Goal: Task Accomplishment & Management: Manage account settings

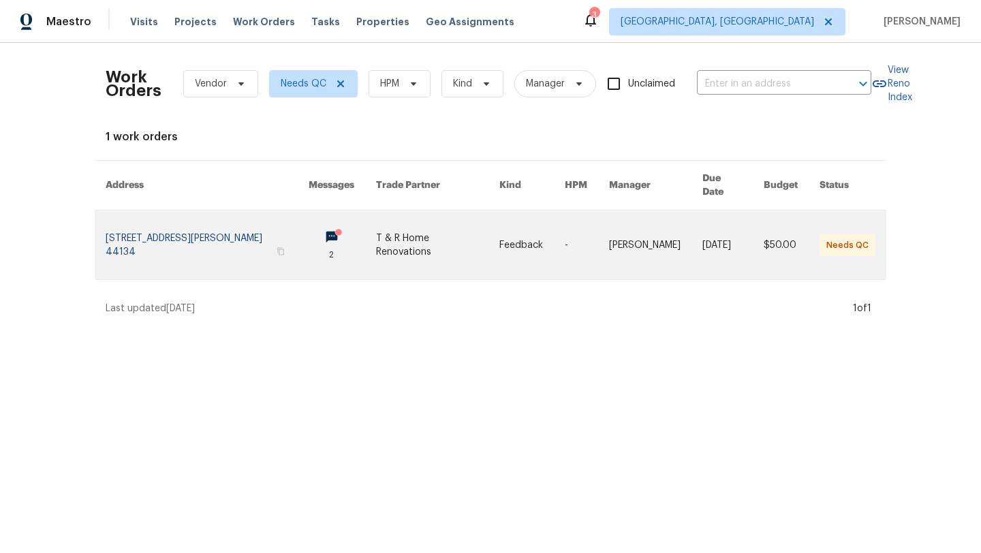
click at [183, 226] on link at bounding box center [207, 245] width 203 height 69
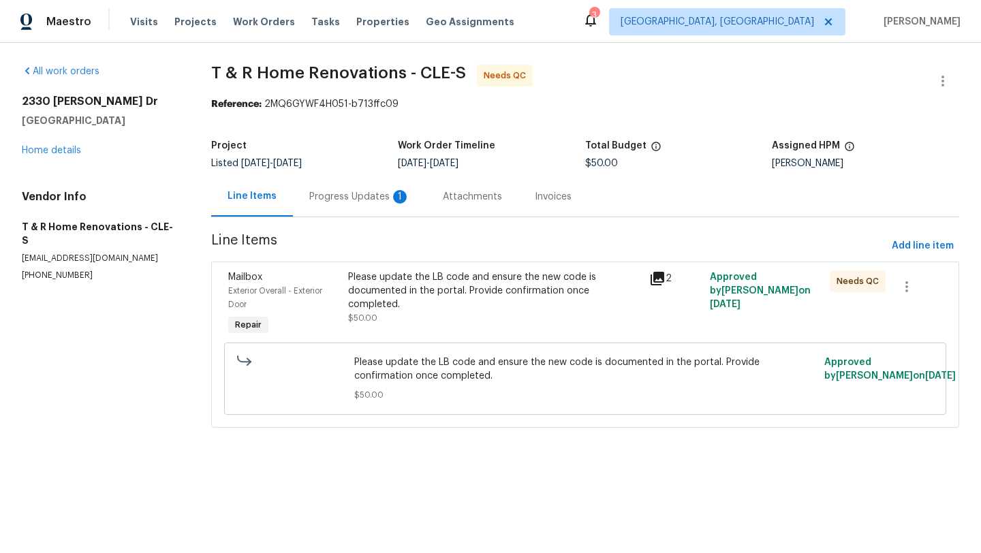
click at [408, 292] on div "Please update the LB code and ensure the new code is documented in the portal. …" at bounding box center [494, 291] width 293 height 41
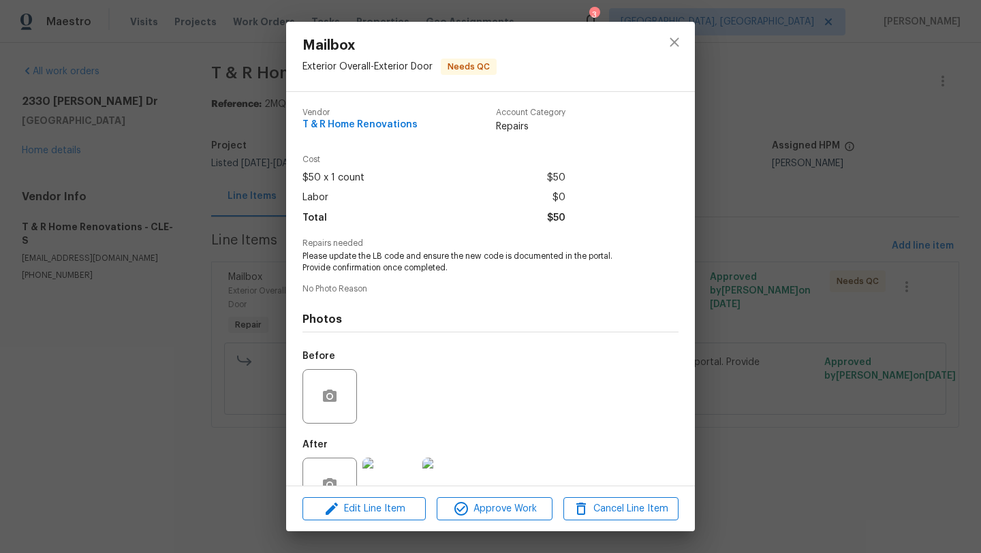
scroll to position [40, 0]
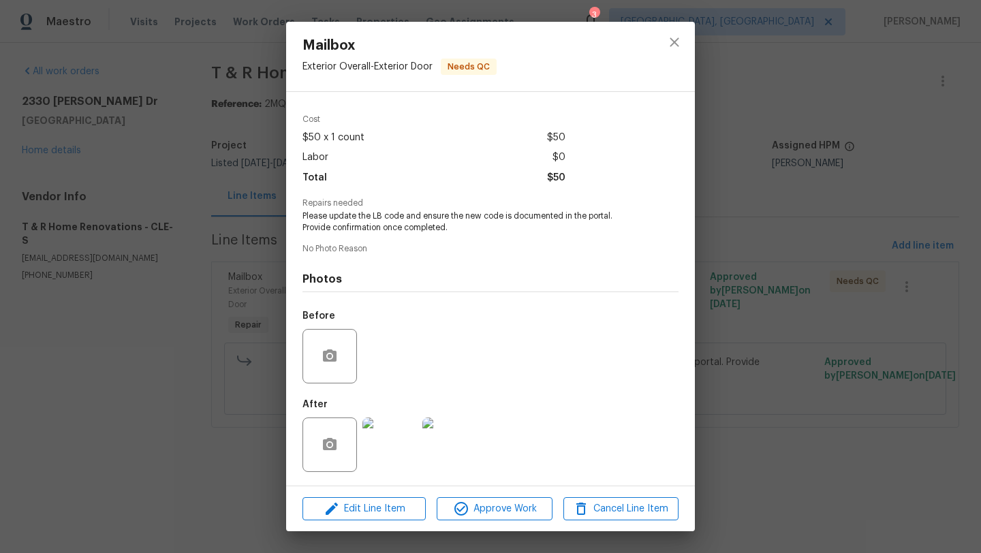
click at [395, 440] on img at bounding box center [390, 445] width 55 height 55
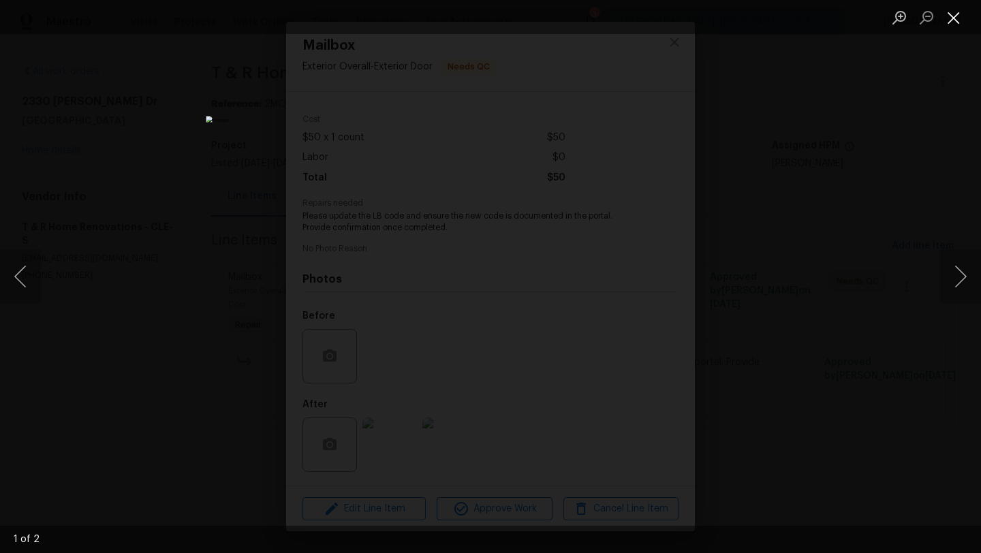
click at [955, 22] on button "Close lightbox" at bounding box center [953, 17] width 27 height 24
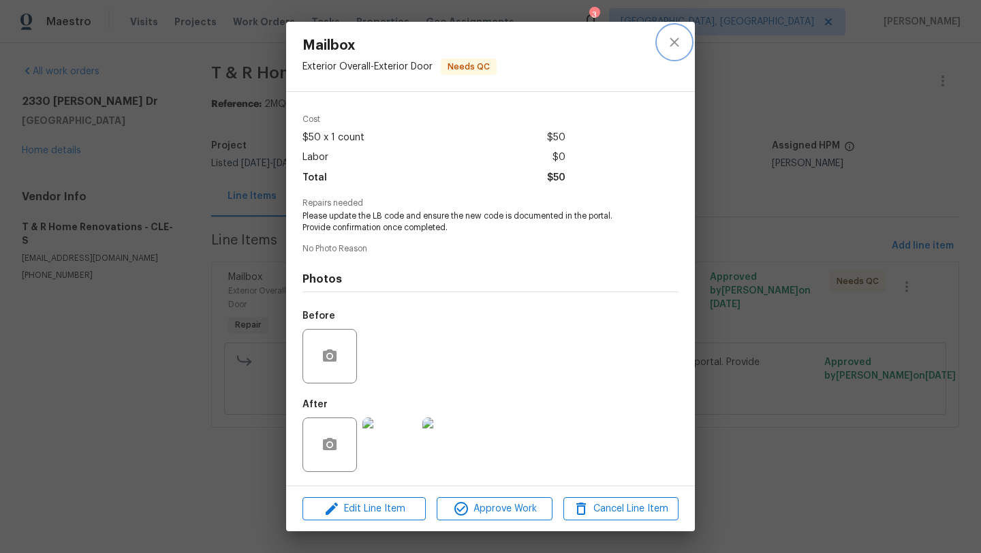
click at [675, 44] on icon "close" at bounding box center [674, 41] width 9 height 9
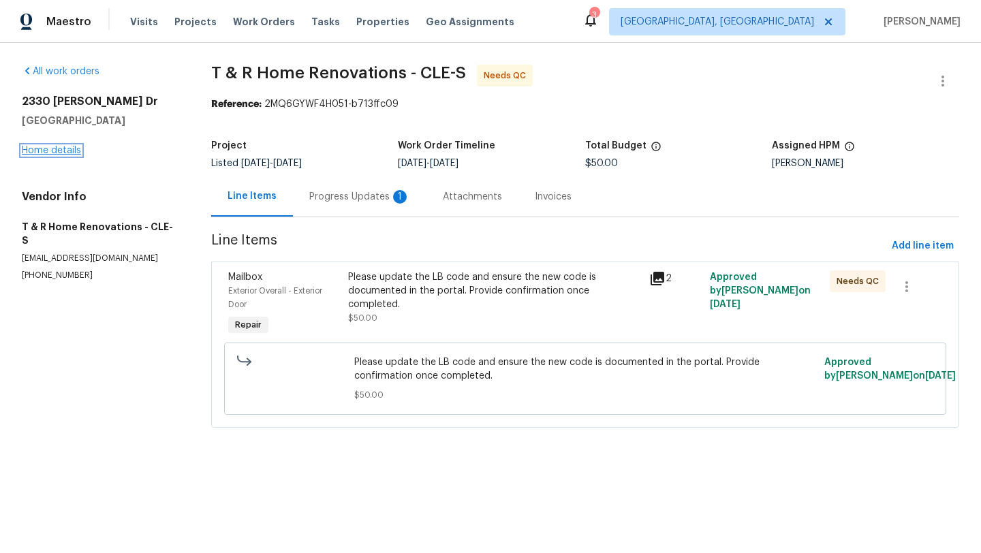
click at [54, 149] on link "Home details" at bounding box center [51, 151] width 59 height 10
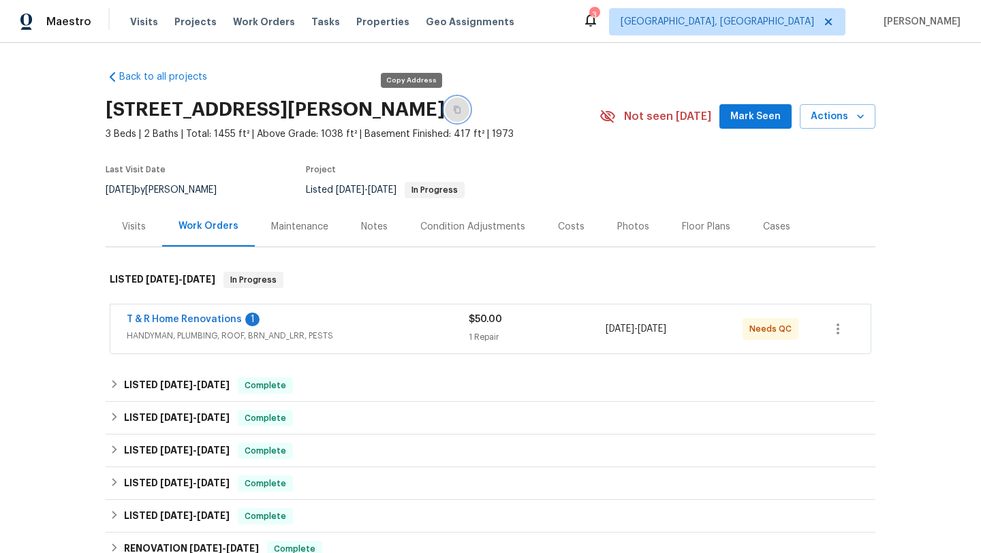
click at [445, 114] on button "button" at bounding box center [457, 109] width 25 height 25
click at [224, 324] on link "T & R Home Renovations" at bounding box center [184, 320] width 115 height 10
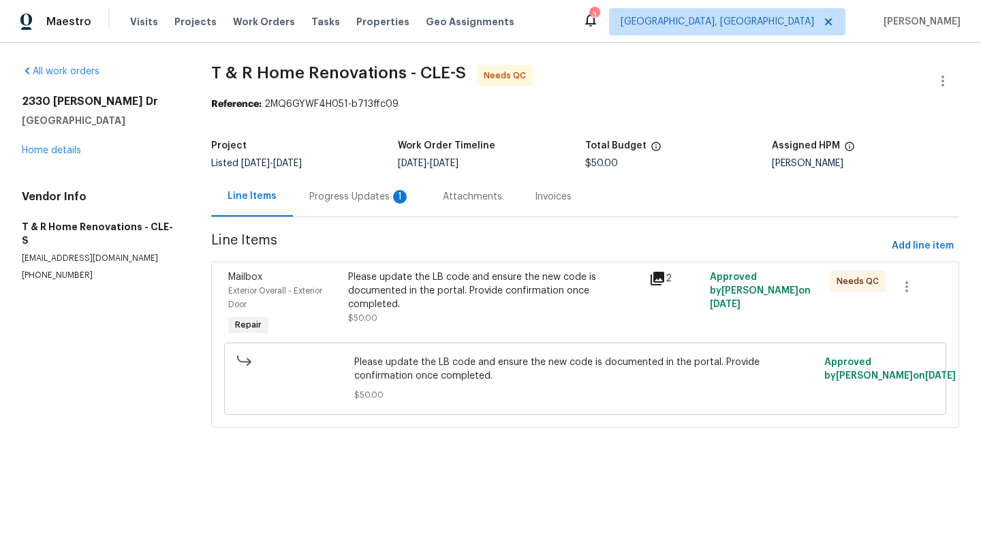
click at [370, 193] on div "Progress Updates 1" at bounding box center [359, 197] width 101 height 14
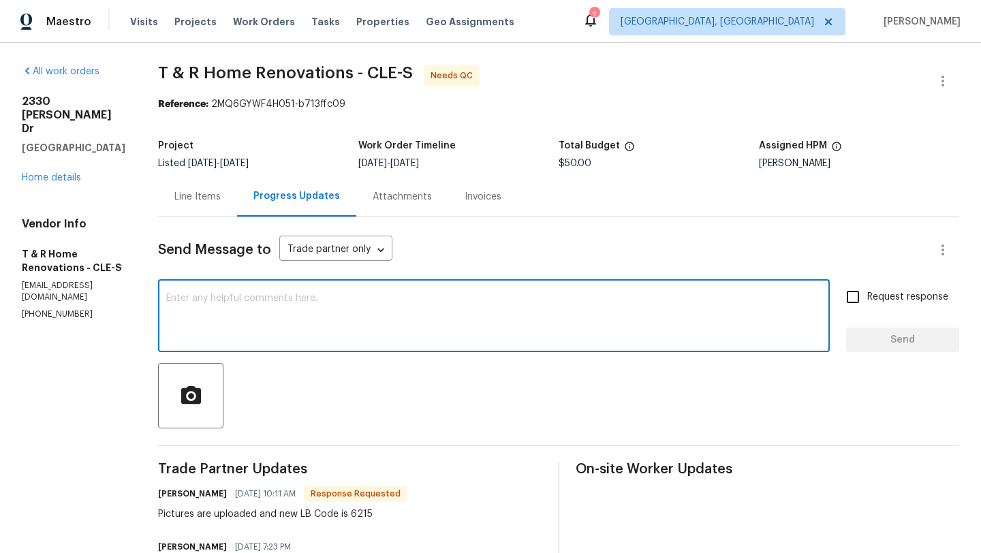
click at [256, 339] on textarea at bounding box center [494, 318] width 656 height 48
type textarea "Thanks"
click at [932, 345] on span "Send" at bounding box center [902, 340] width 91 height 17
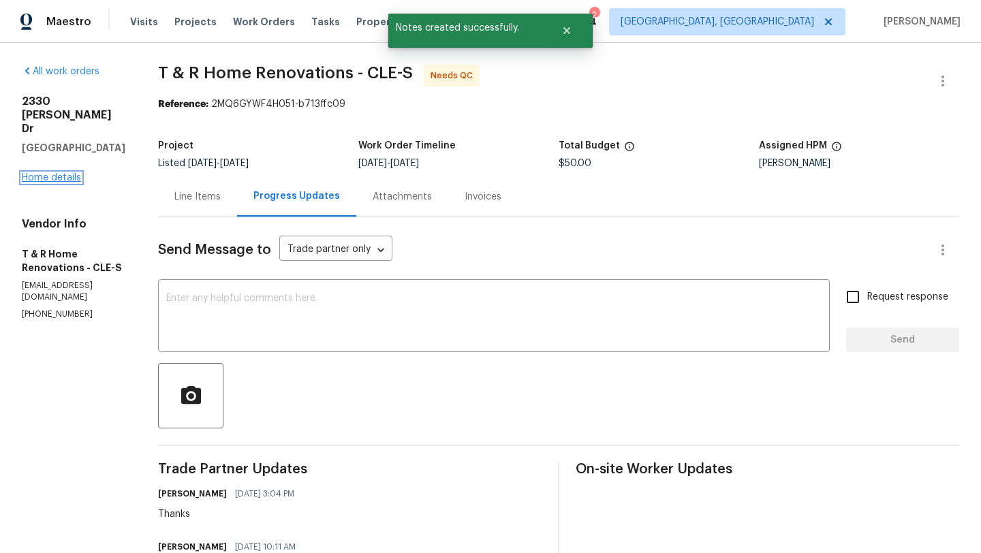
click at [52, 173] on link "Home details" at bounding box center [51, 178] width 59 height 10
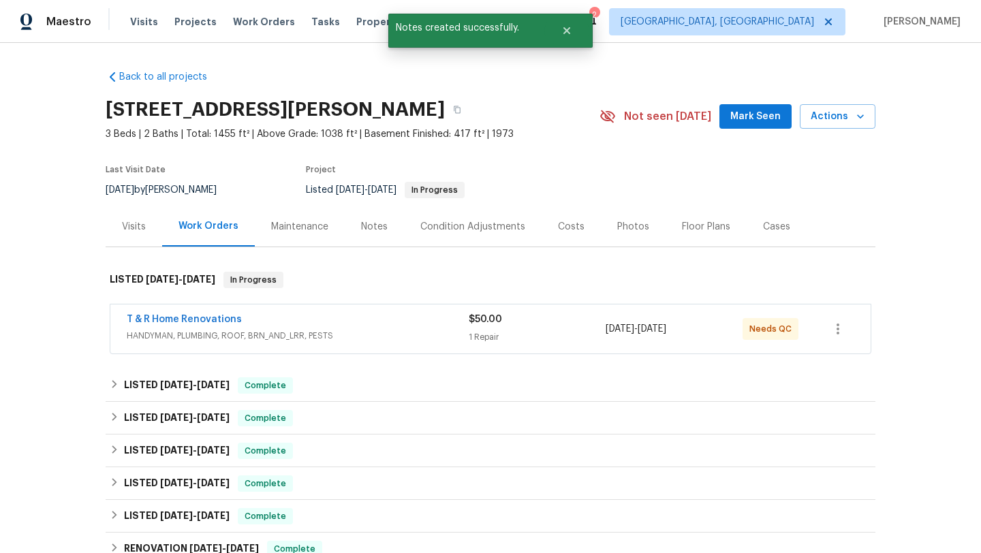
click at [373, 222] on div "Notes" at bounding box center [374, 227] width 27 height 14
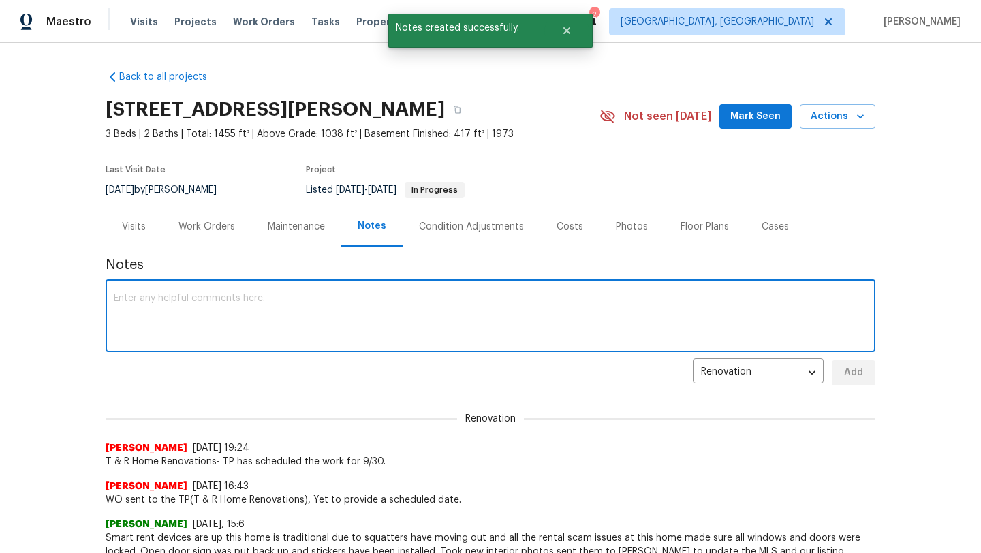
click at [222, 333] on textarea at bounding box center [491, 318] width 754 height 48
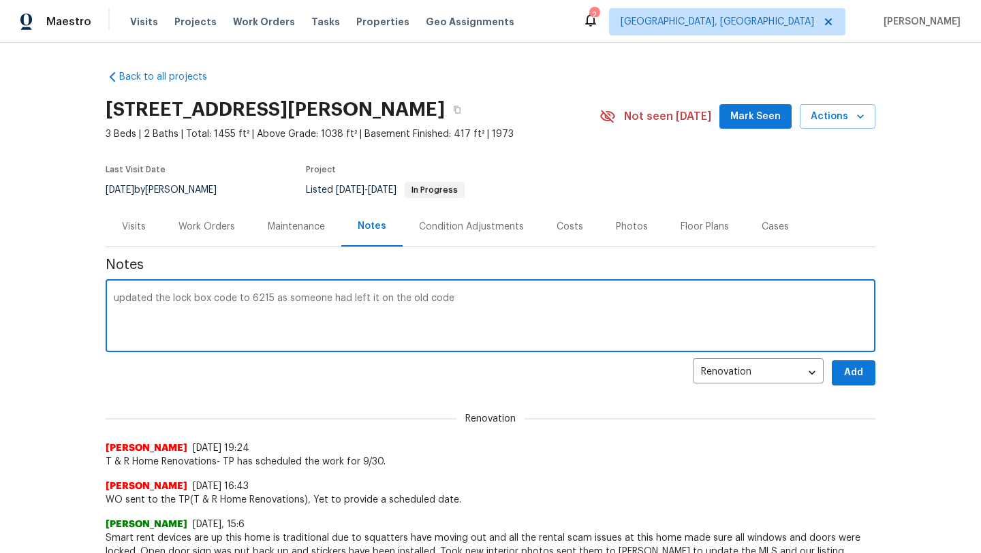
type textarea "updated the lock box code to 6215 as someone had left it on the old code"
click at [857, 370] on span "Add" at bounding box center [854, 373] width 22 height 17
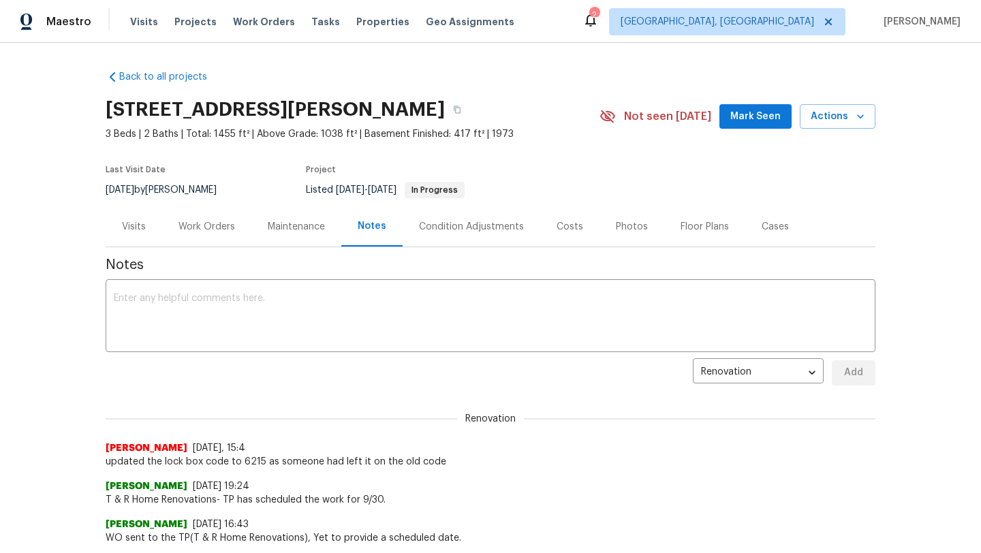
click at [204, 229] on div "Work Orders" at bounding box center [207, 227] width 57 height 14
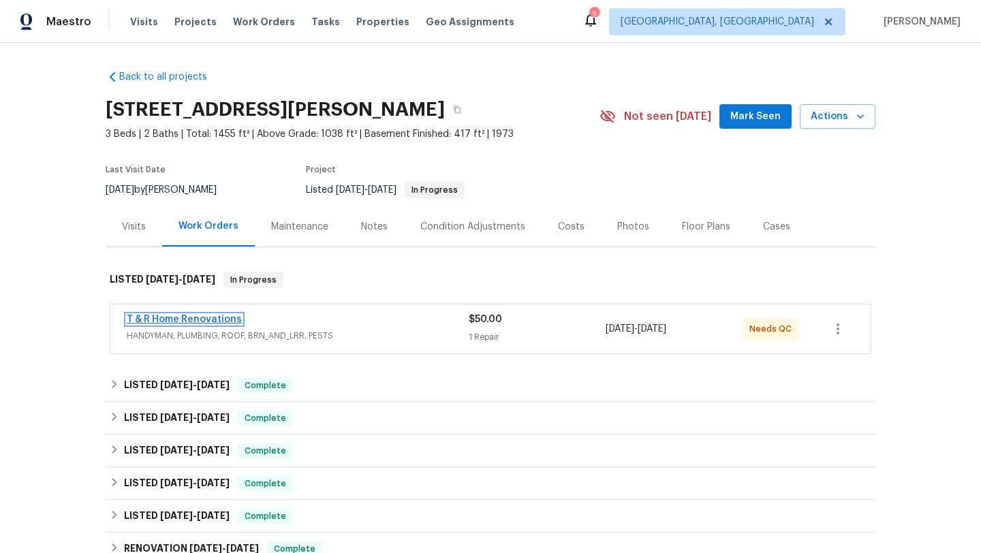
click at [179, 316] on link "T & R Home Renovations" at bounding box center [184, 320] width 115 height 10
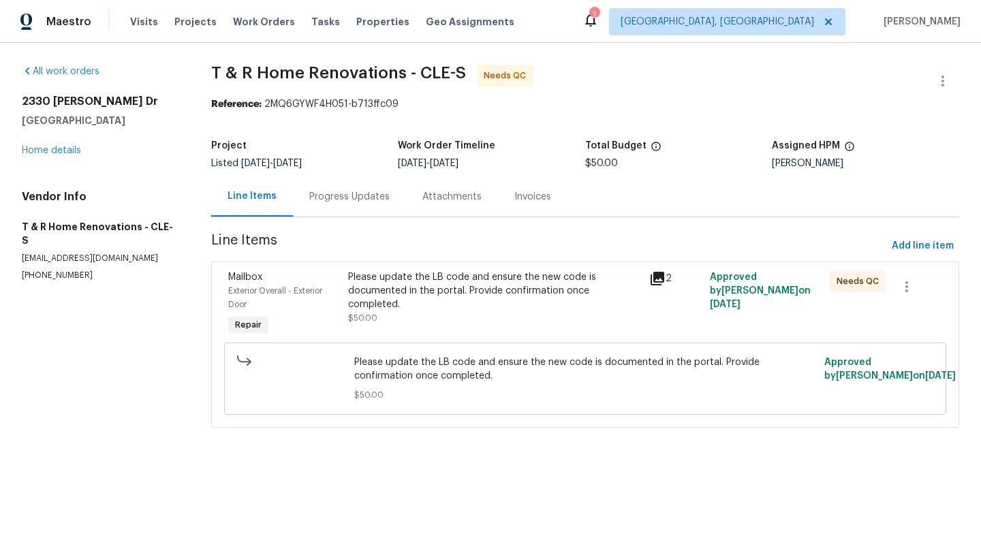
click at [430, 275] on div "Please update the LB code and ensure the new code is documented in the portal. …" at bounding box center [494, 291] width 293 height 41
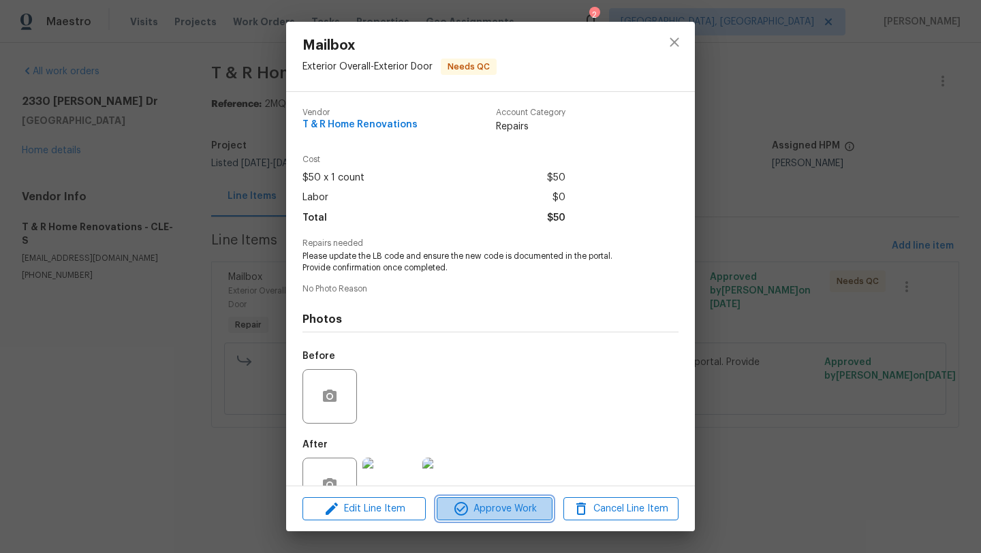
click at [470, 506] on span "Approve Work" at bounding box center [494, 509] width 107 height 17
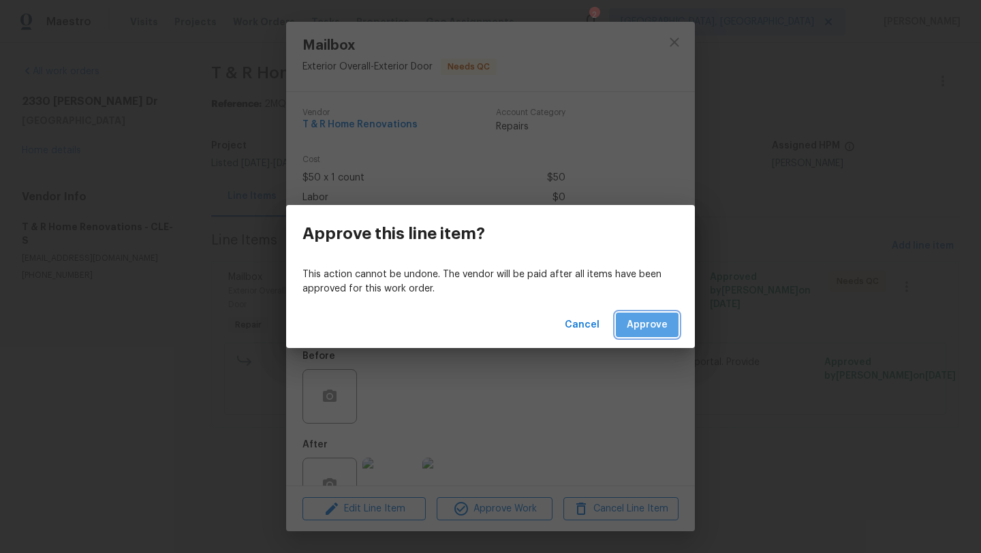
click at [664, 317] on span "Approve" at bounding box center [647, 325] width 41 height 17
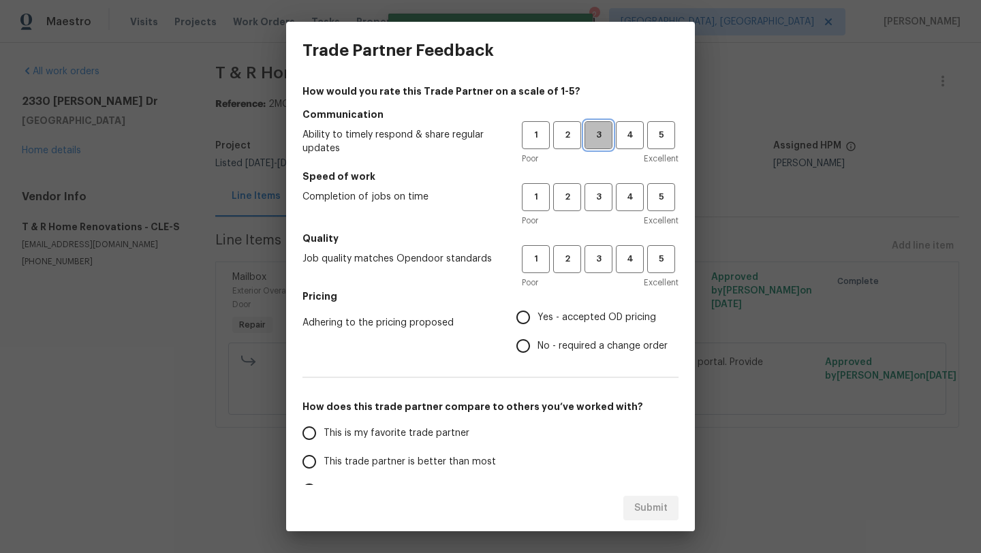
click at [603, 129] on span "3" at bounding box center [598, 135] width 25 height 16
click at [626, 192] on span "4" at bounding box center [629, 197] width 25 height 16
click at [594, 256] on span "3" at bounding box center [598, 259] width 25 height 16
click at [524, 318] on input "Yes - accepted OD pricing" at bounding box center [523, 317] width 29 height 29
radio input "true"
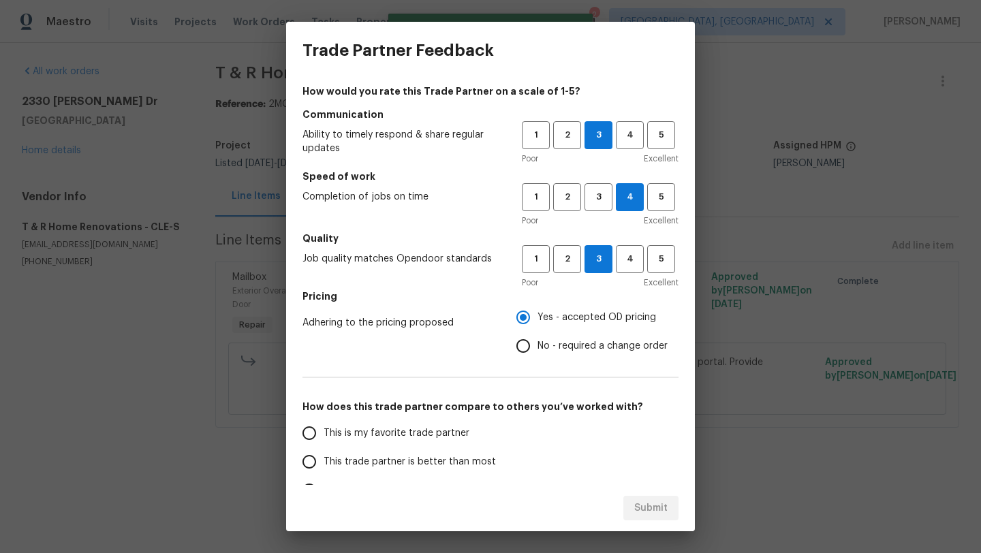
click at [439, 466] on span "This trade partner is better than most" at bounding box center [410, 462] width 172 height 14
click at [324, 466] on input "This trade partner is better than most" at bounding box center [309, 462] width 29 height 29
click at [680, 518] on div "Submit" at bounding box center [490, 508] width 409 height 47
click at [660, 505] on span "Submit" at bounding box center [650, 508] width 33 height 17
radio input "true"
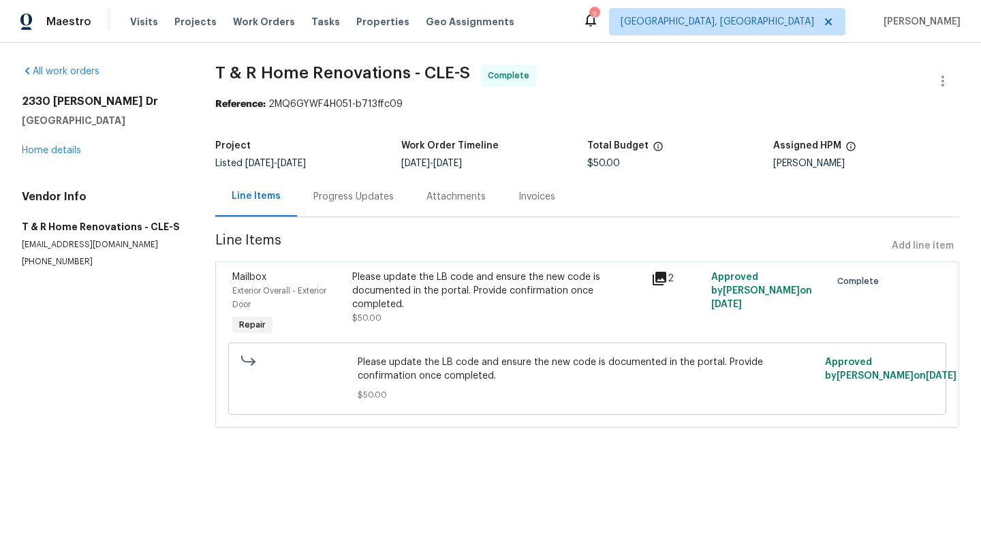
radio input "false"
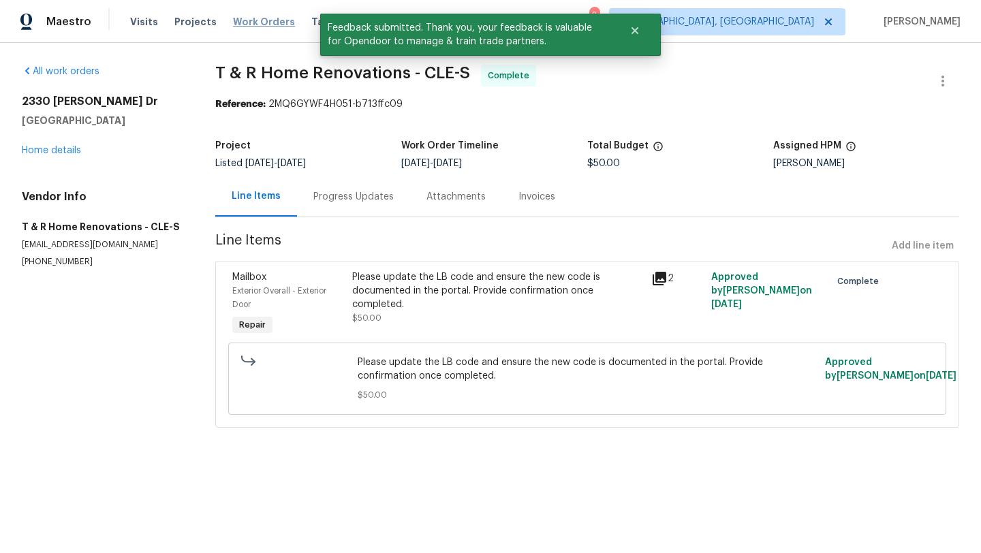
click at [258, 18] on span "Work Orders" at bounding box center [264, 22] width 62 height 14
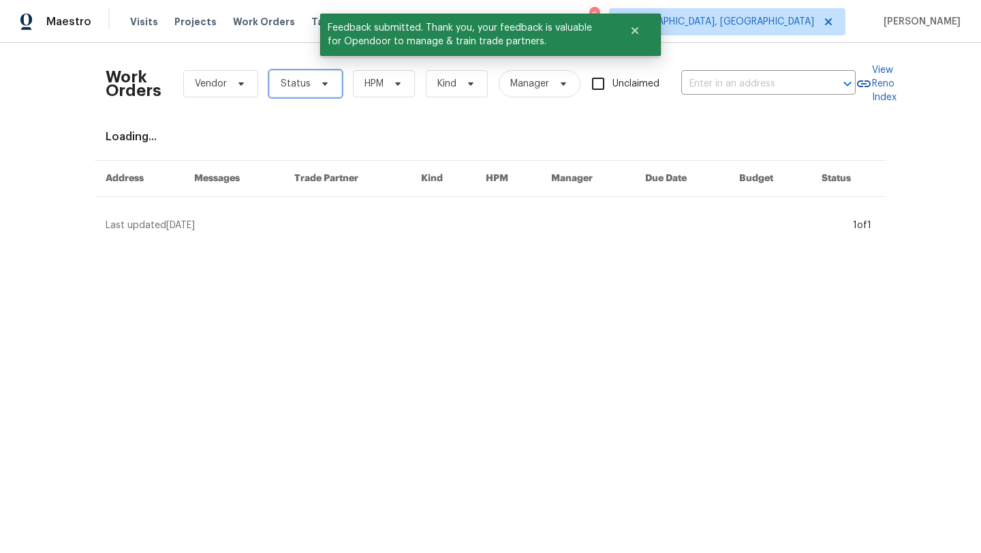
click at [314, 89] on span "Status" at bounding box center [305, 83] width 73 height 27
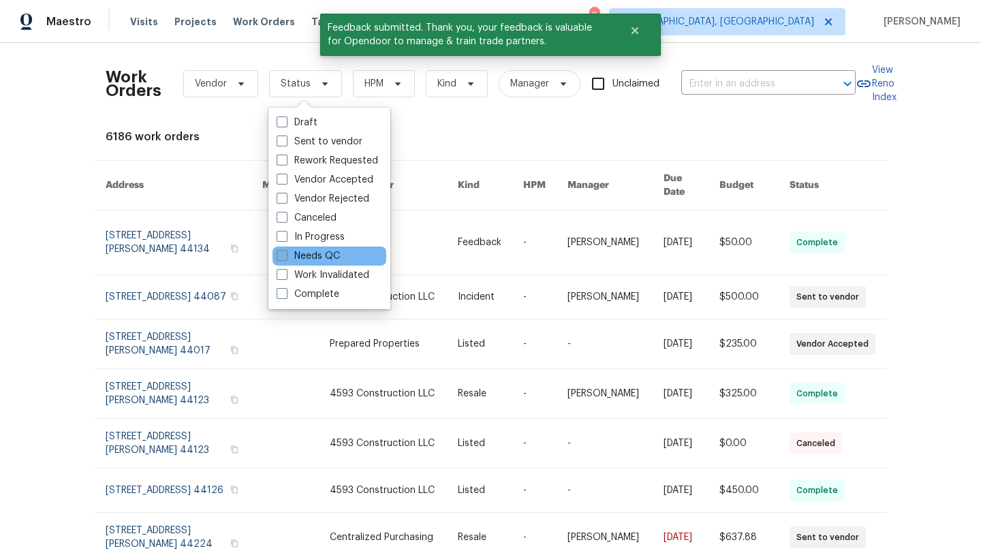
click at [315, 253] on label "Needs QC" at bounding box center [308, 256] width 63 height 14
click at [286, 253] on input "Needs QC" at bounding box center [281, 253] width 9 height 9
checkbox input "true"
